Goal: Task Accomplishment & Management: Manage account settings

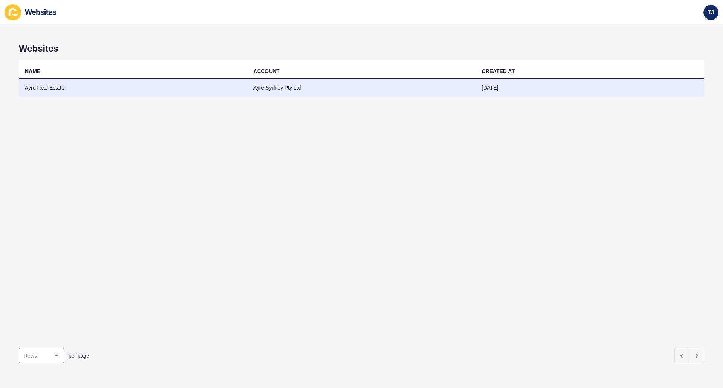
click at [73, 87] on td "Ayre Real Estate" at bounding box center [133, 88] width 229 height 18
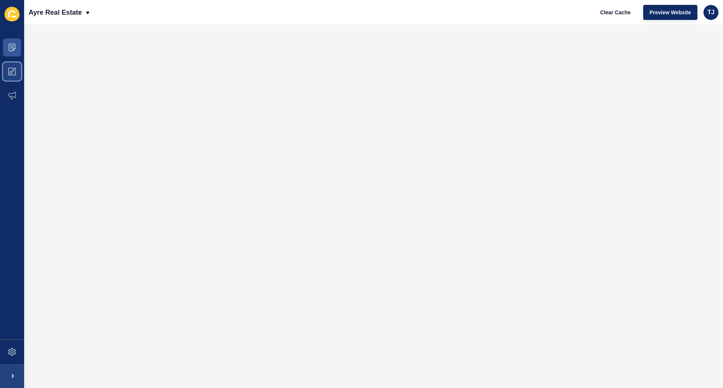
click at [14, 66] on span at bounding box center [12, 72] width 24 height 24
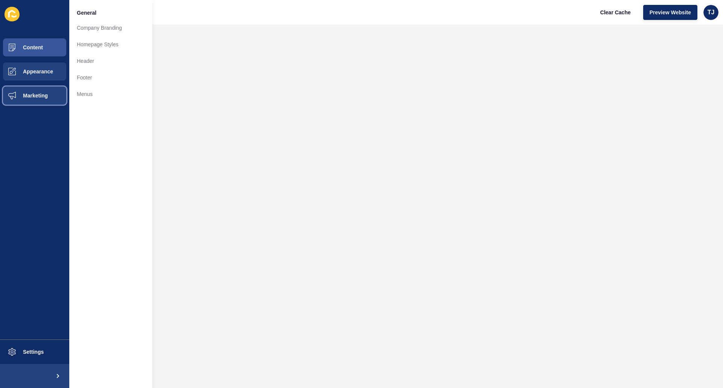
click at [16, 94] on span "Marketing" at bounding box center [23, 96] width 49 height 6
click at [18, 34] on div "Content Appearance Marketing Settings" at bounding box center [34, 194] width 69 height 388
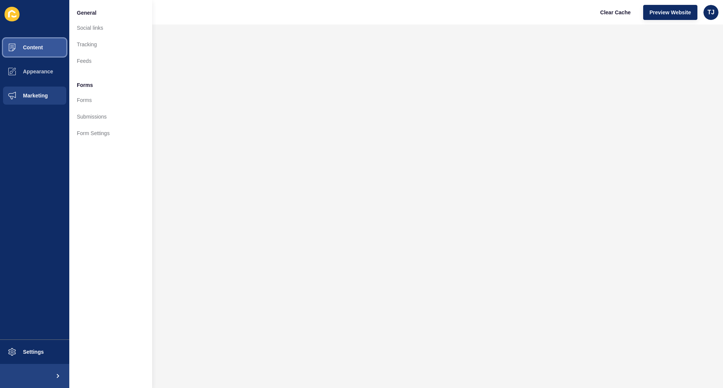
click at [24, 47] on span "Content" at bounding box center [21, 47] width 44 height 6
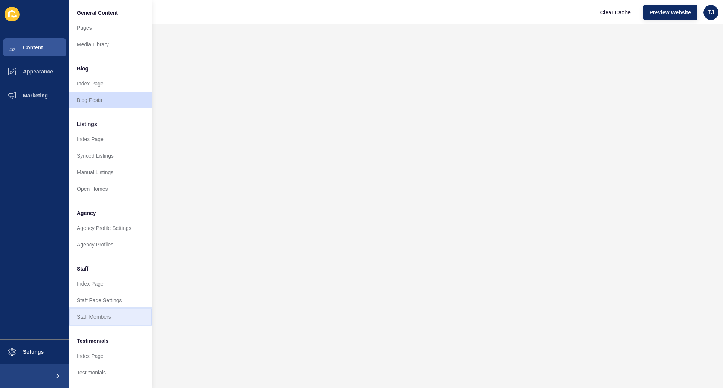
click at [108, 318] on link "Staff Members" at bounding box center [110, 317] width 83 height 17
